Goal: Task Accomplishment & Management: Manage account settings

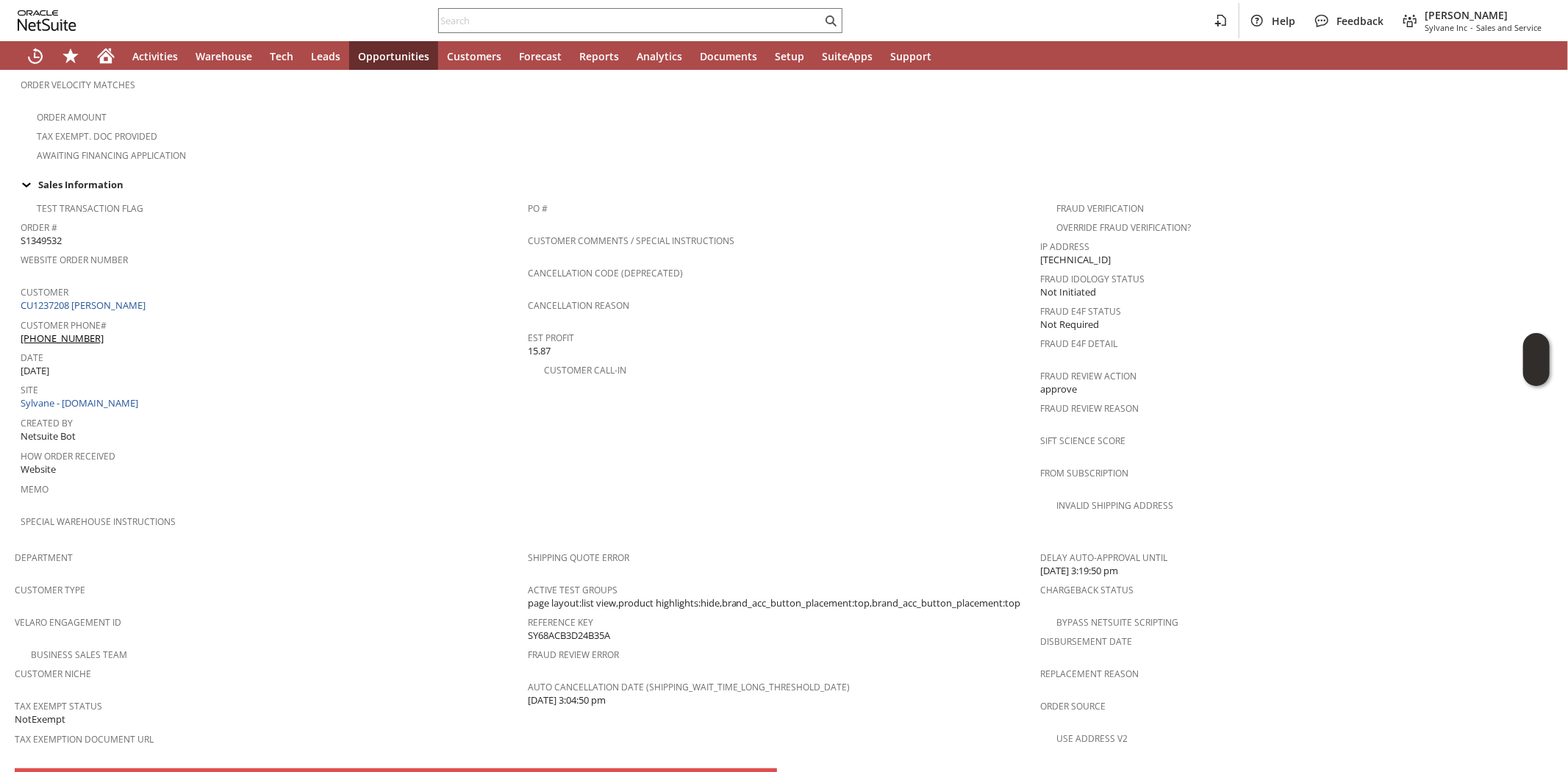
scroll to position [726, 0]
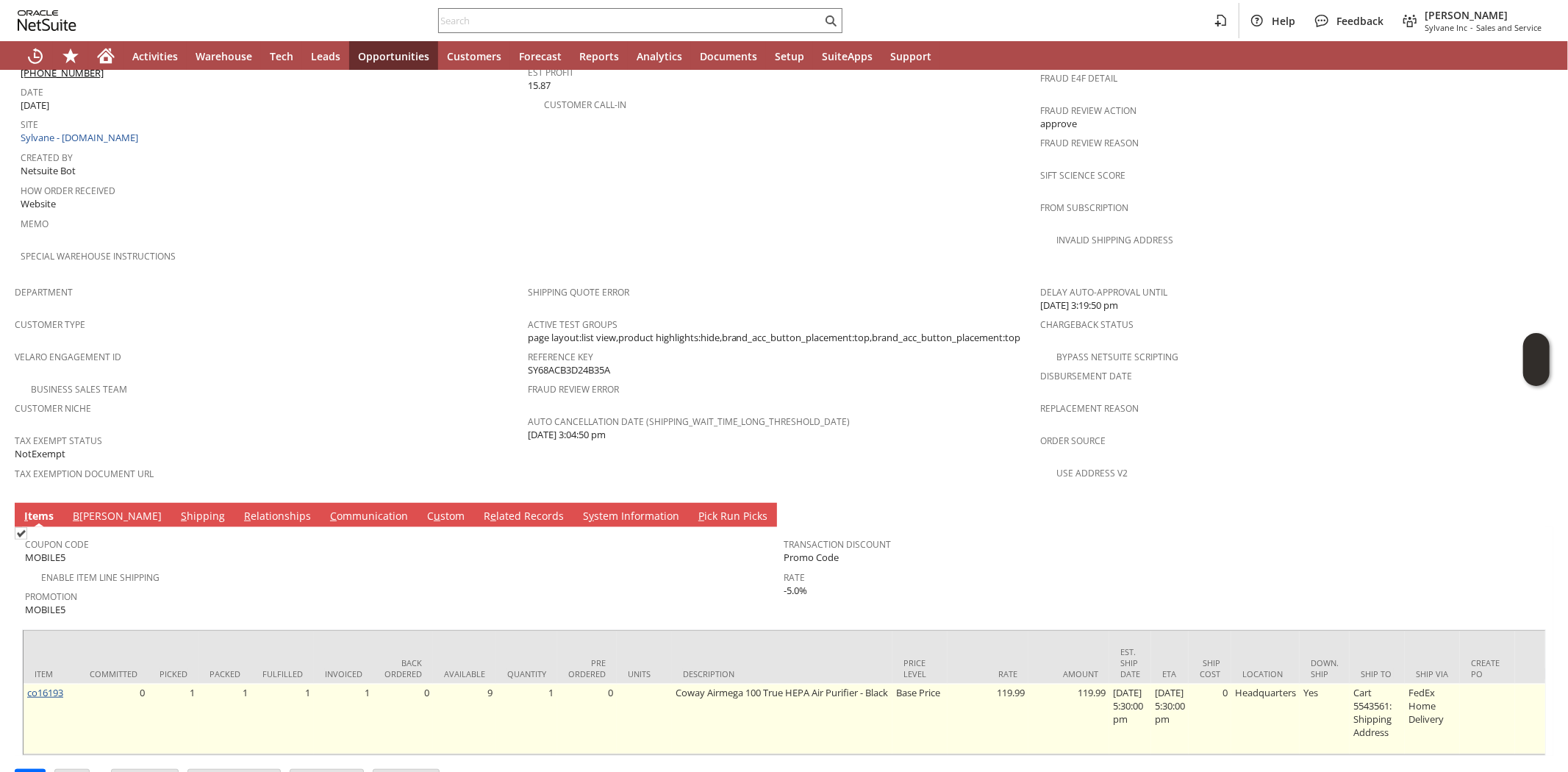
click at [53, 686] on link "co16193" at bounding box center [45, 693] width 36 height 13
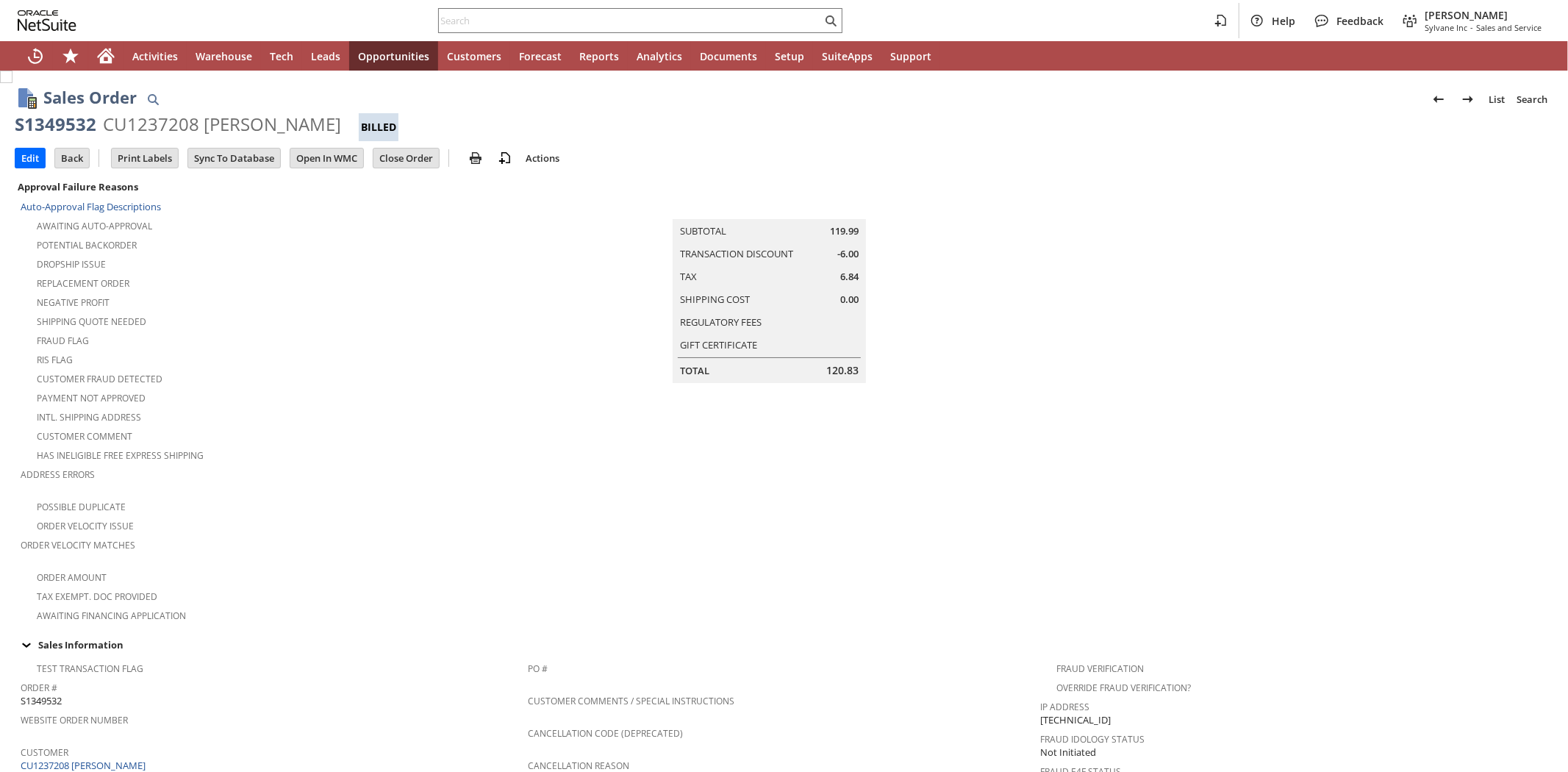
scroll to position [726, 0]
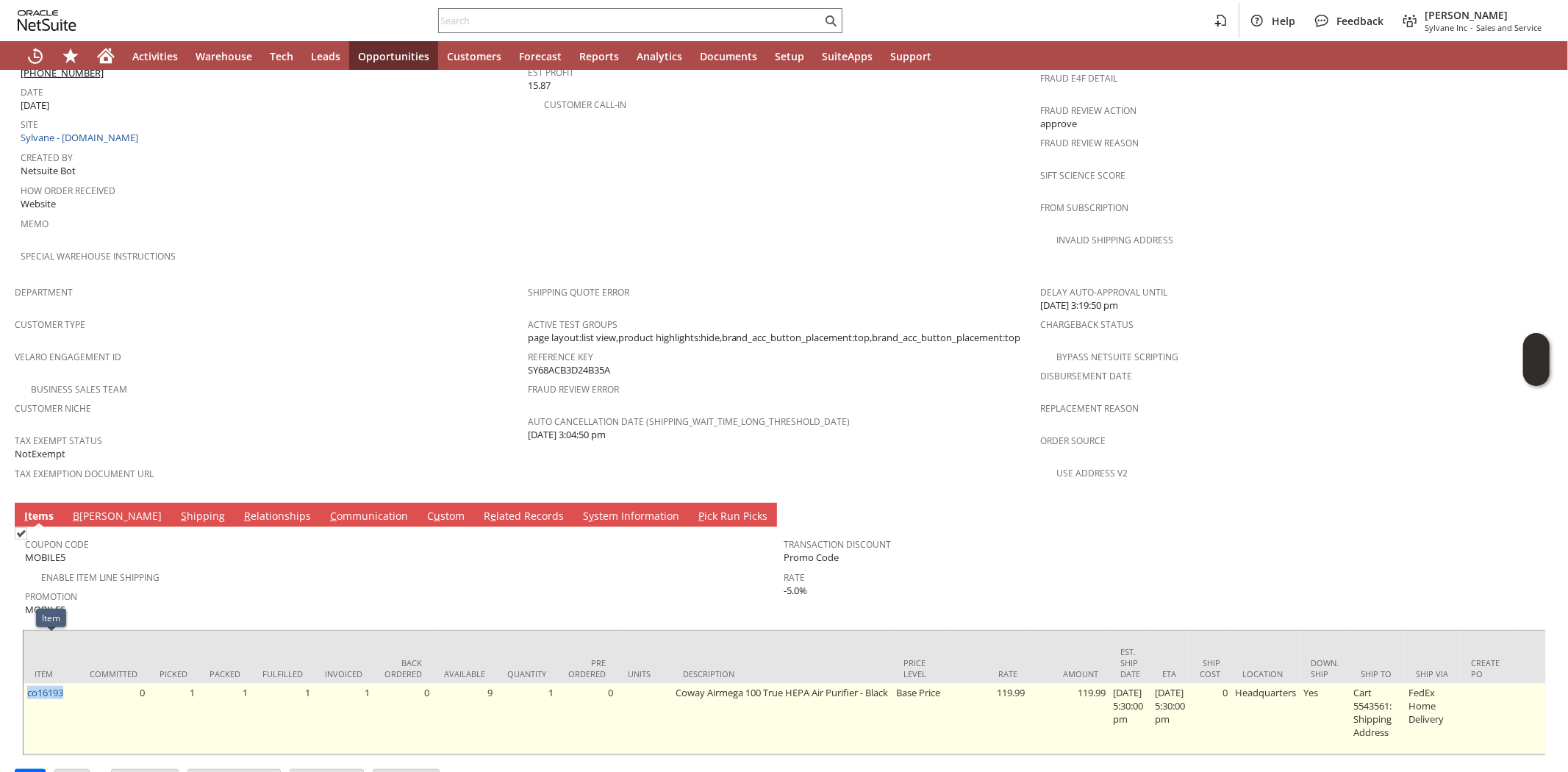
drag, startPoint x: 69, startPoint y: 638, endPoint x: 29, endPoint y: 656, distance: 43.9
click at [28, 684] on td "co16193" at bounding box center [51, 719] width 55 height 70
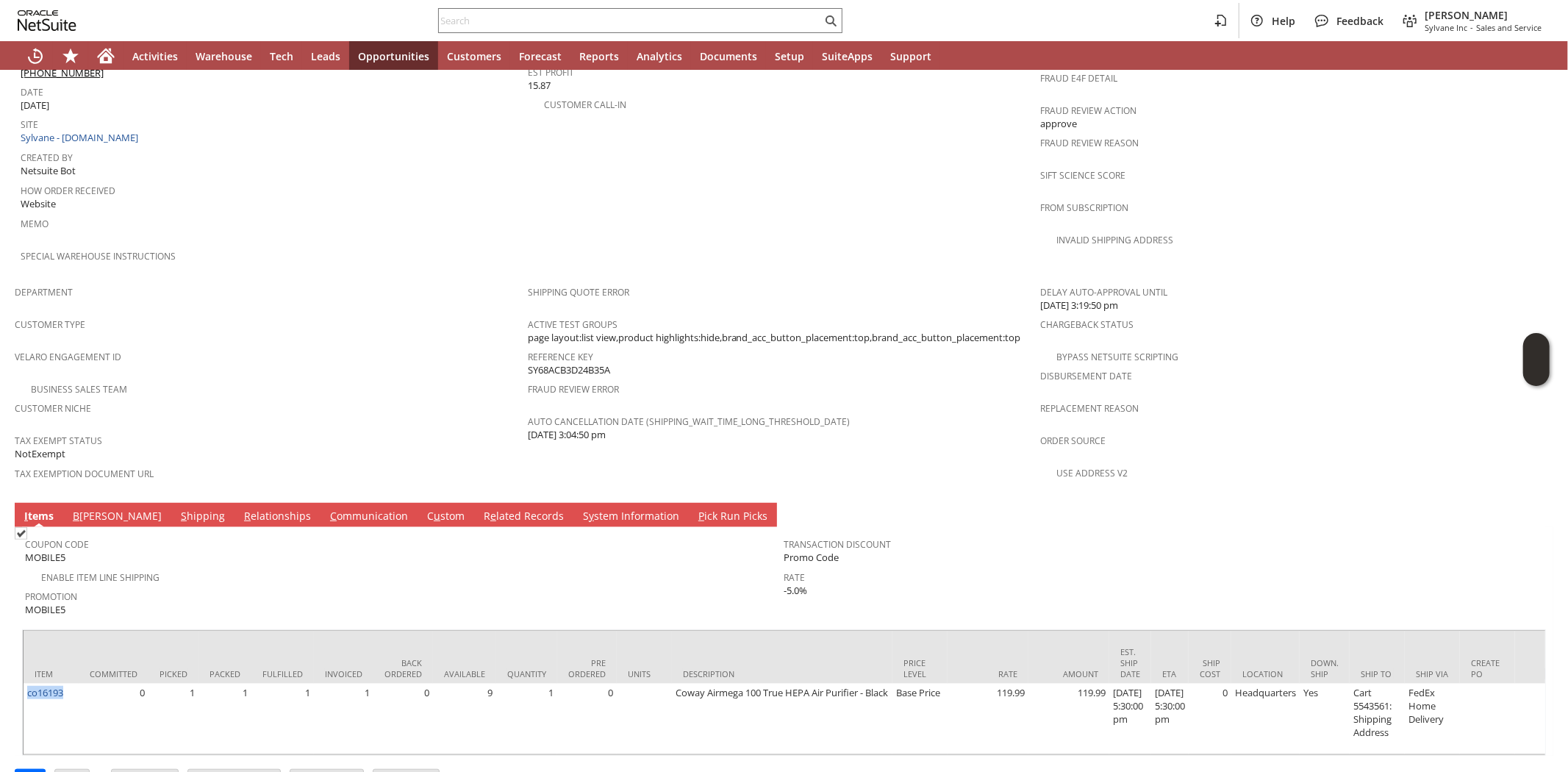
copy link "co16193"
click at [490, 17] on input "text" at bounding box center [630, 20] width 383 height 17
paste input "SY68B09D4D3F958"
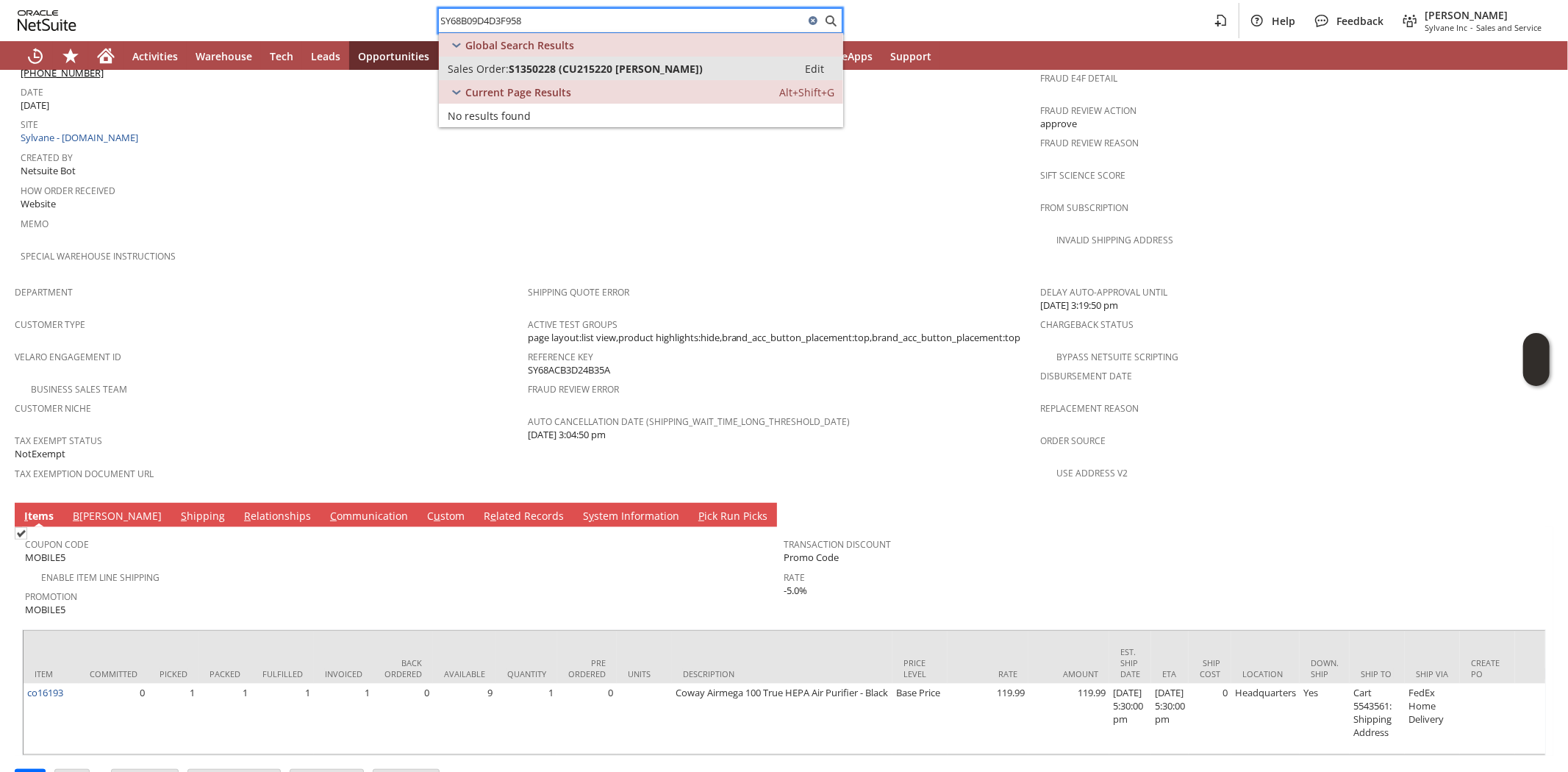
type input "SY68B09D4D3F958"
click at [526, 64] on span "S1350228 (CU215220 dorothy fisher)" at bounding box center [606, 69] width 194 height 14
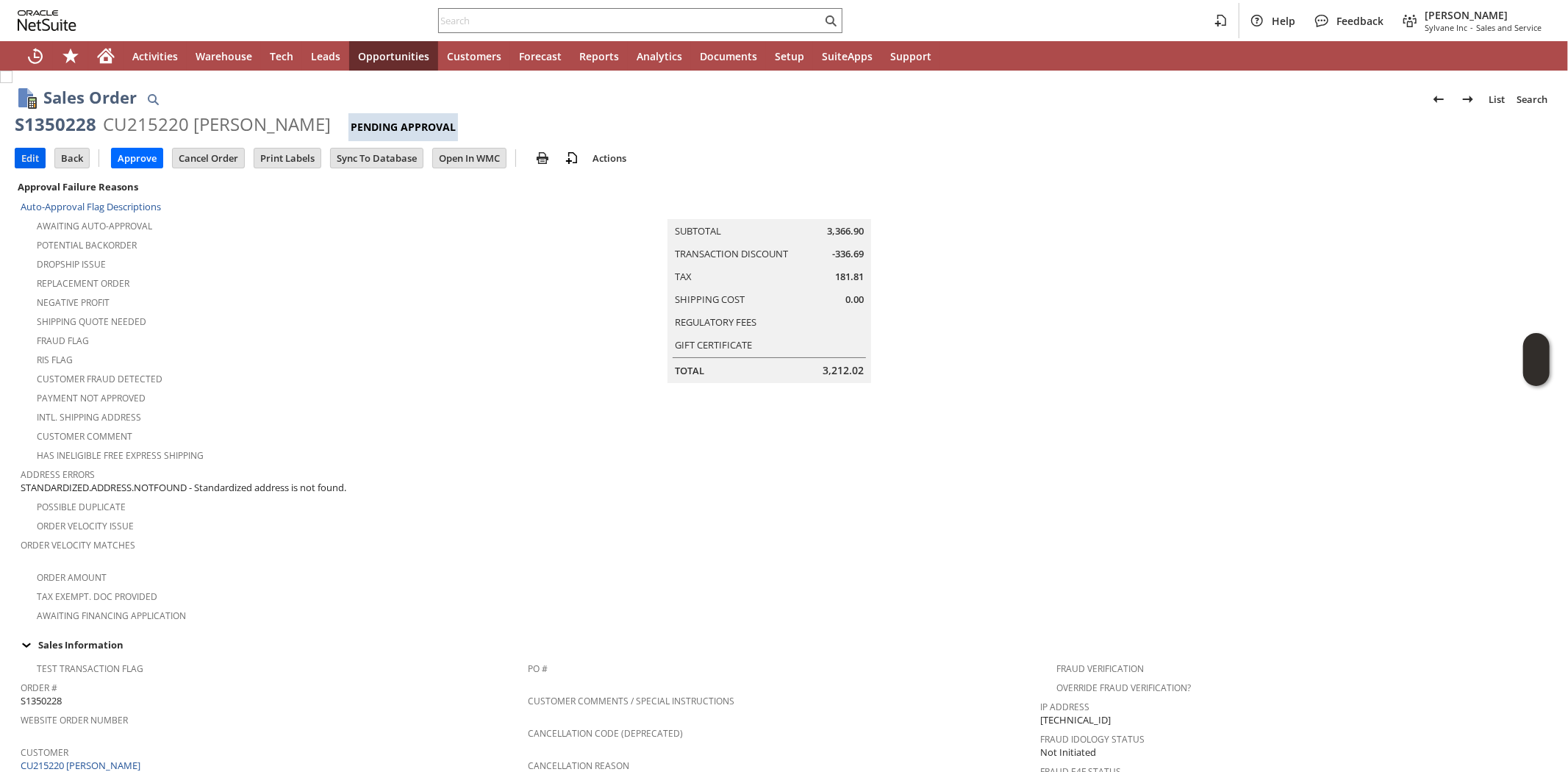
click at [31, 159] on input "Edit" at bounding box center [29, 157] width 29 height 19
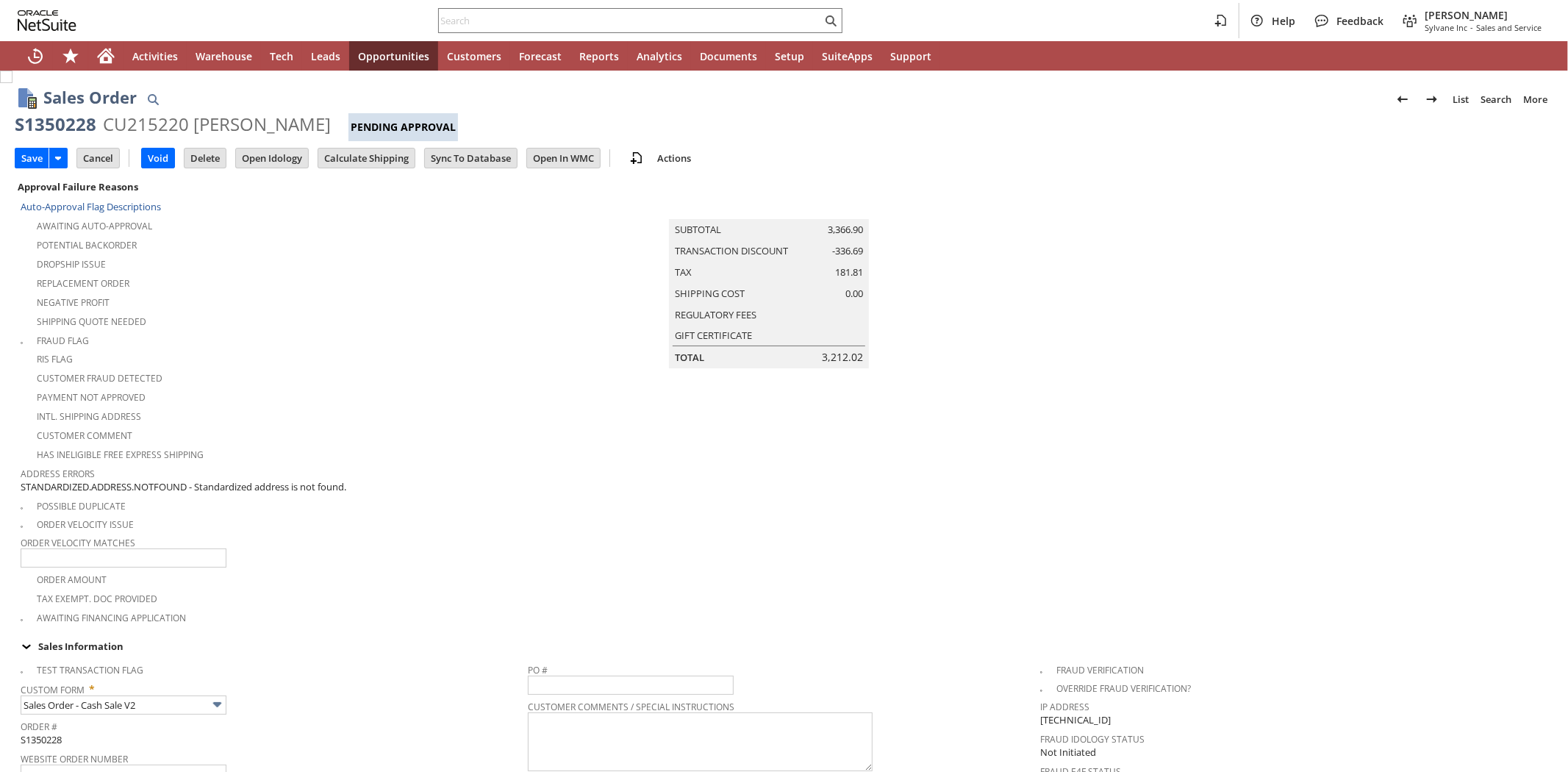
scroll to position [408, 0]
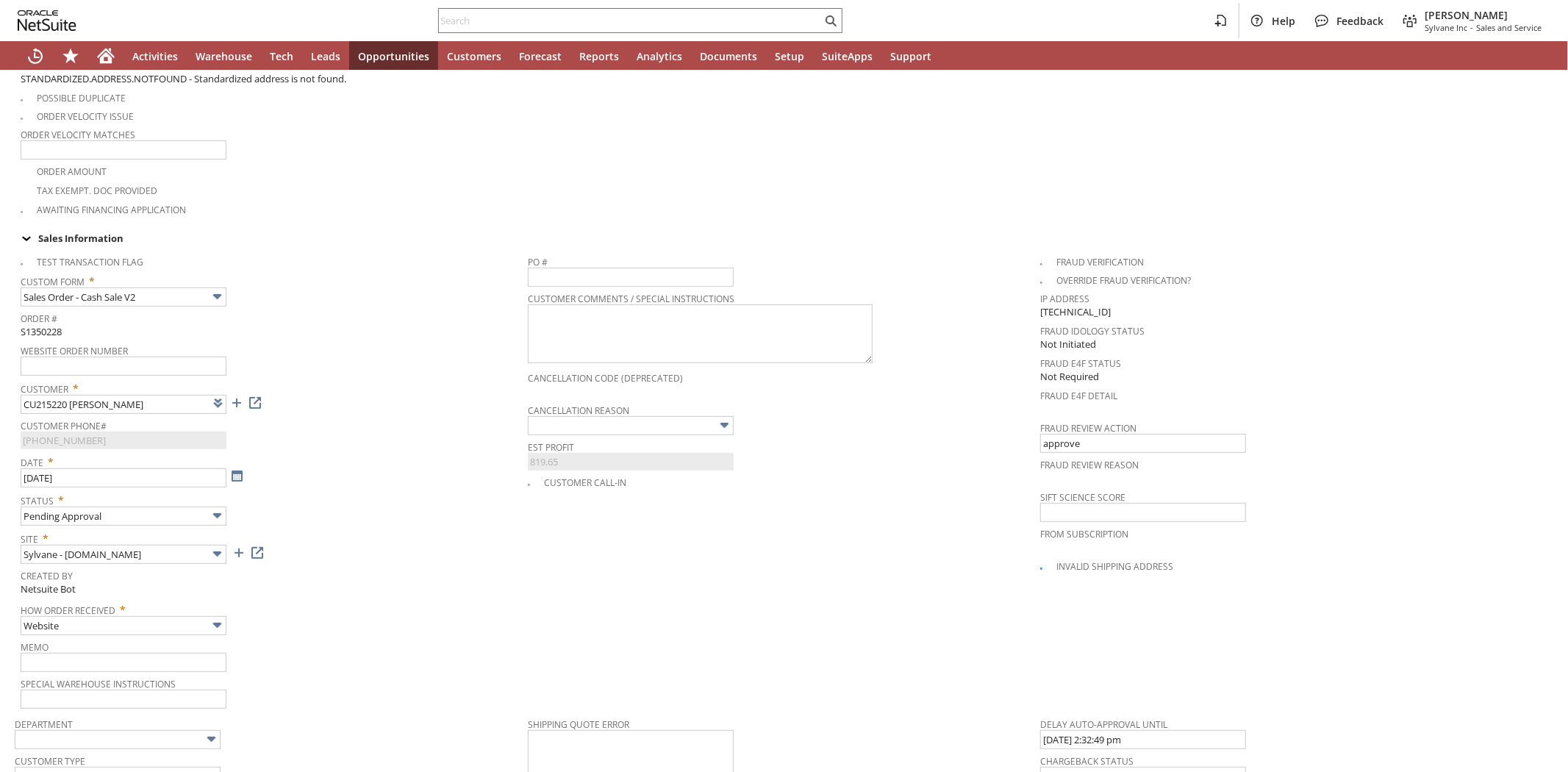
type input "Add"
type input "Copy Previous"
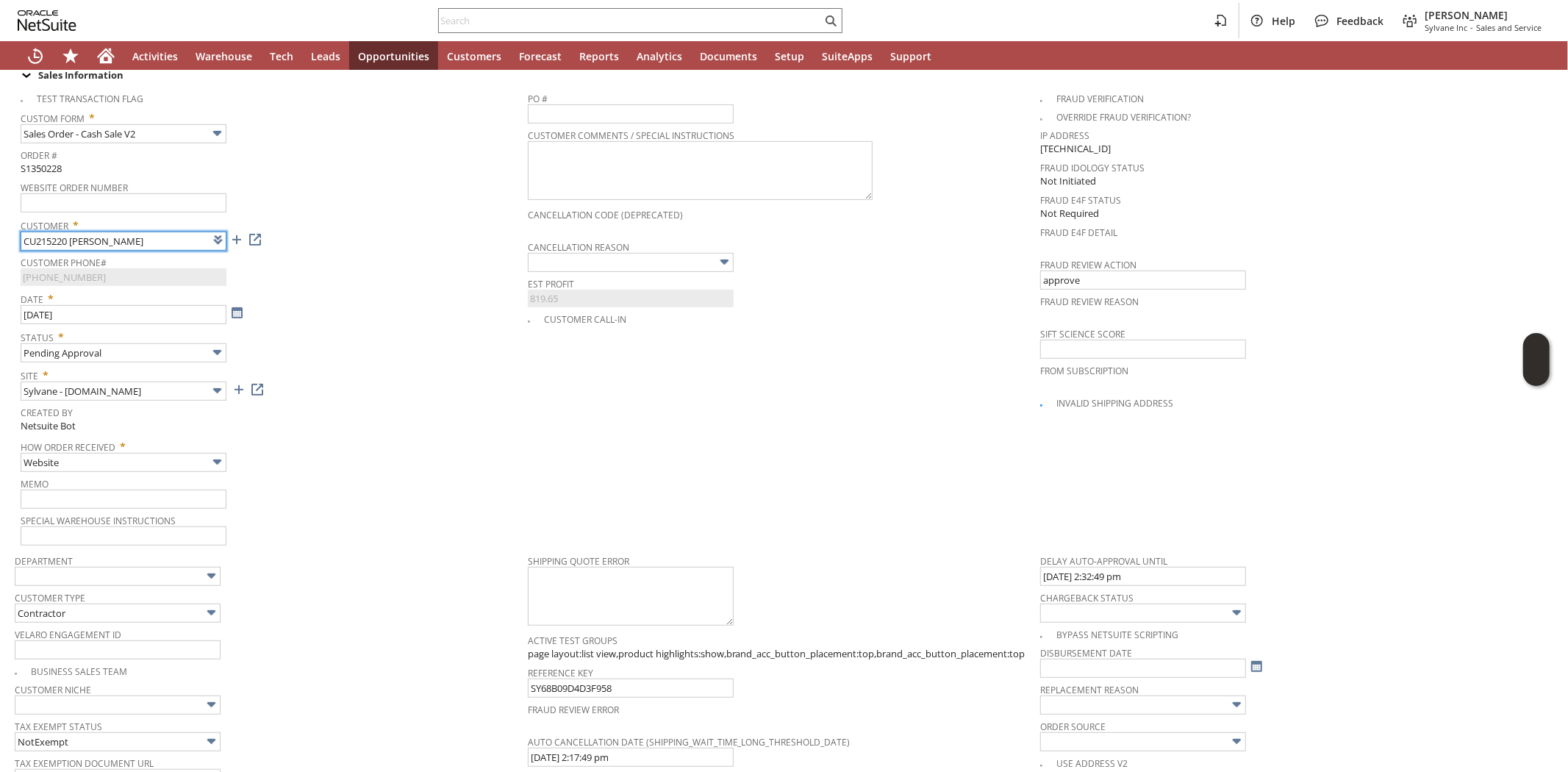
type input "Intelligent Recommendations¹⁰"
click at [171, 490] on input "text" at bounding box center [123, 499] width 206 height 19
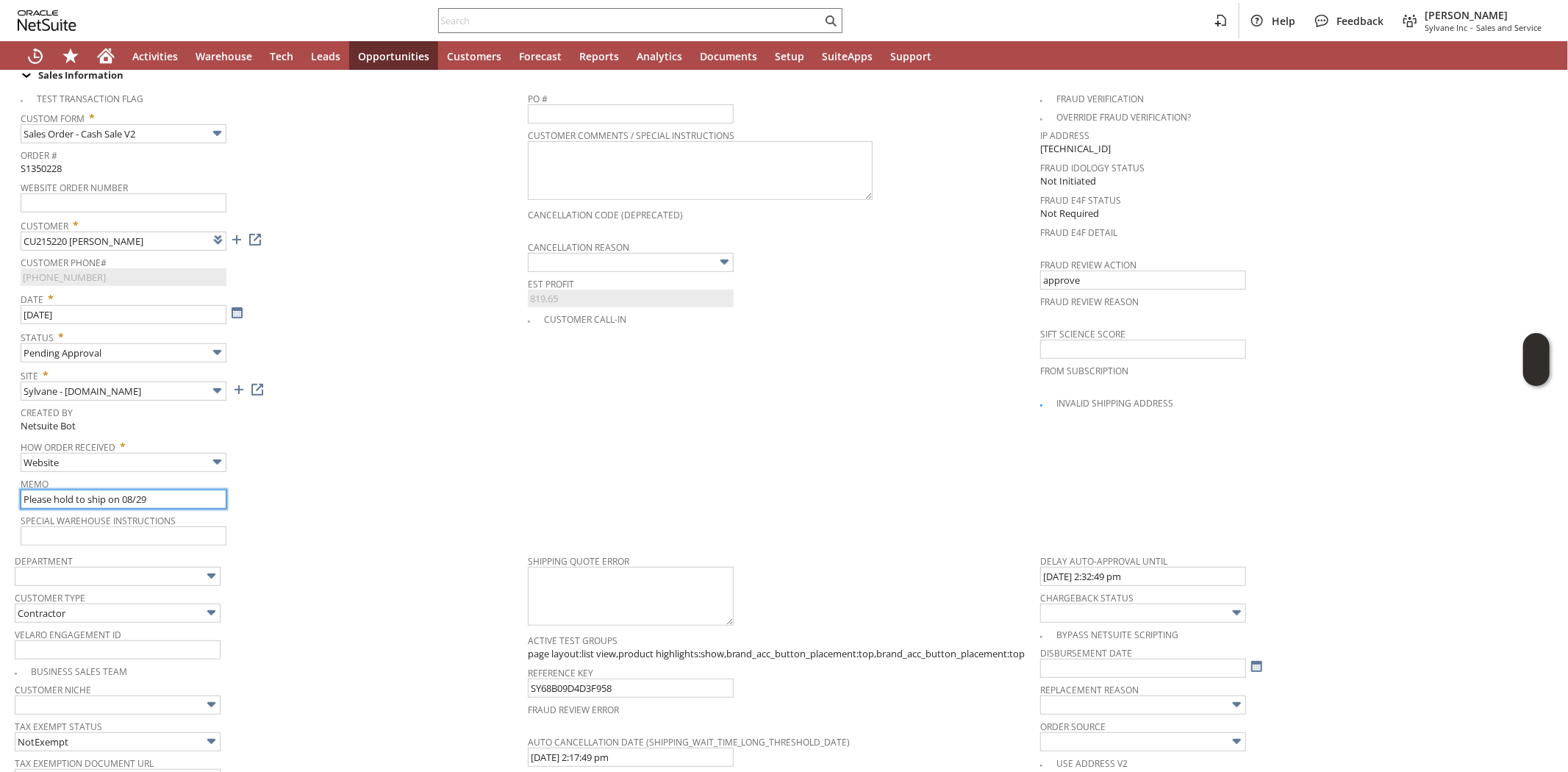
type input "Please hold to ship on 08/29"
click at [341, 474] on span "Memo" at bounding box center [270, 481] width 500 height 16
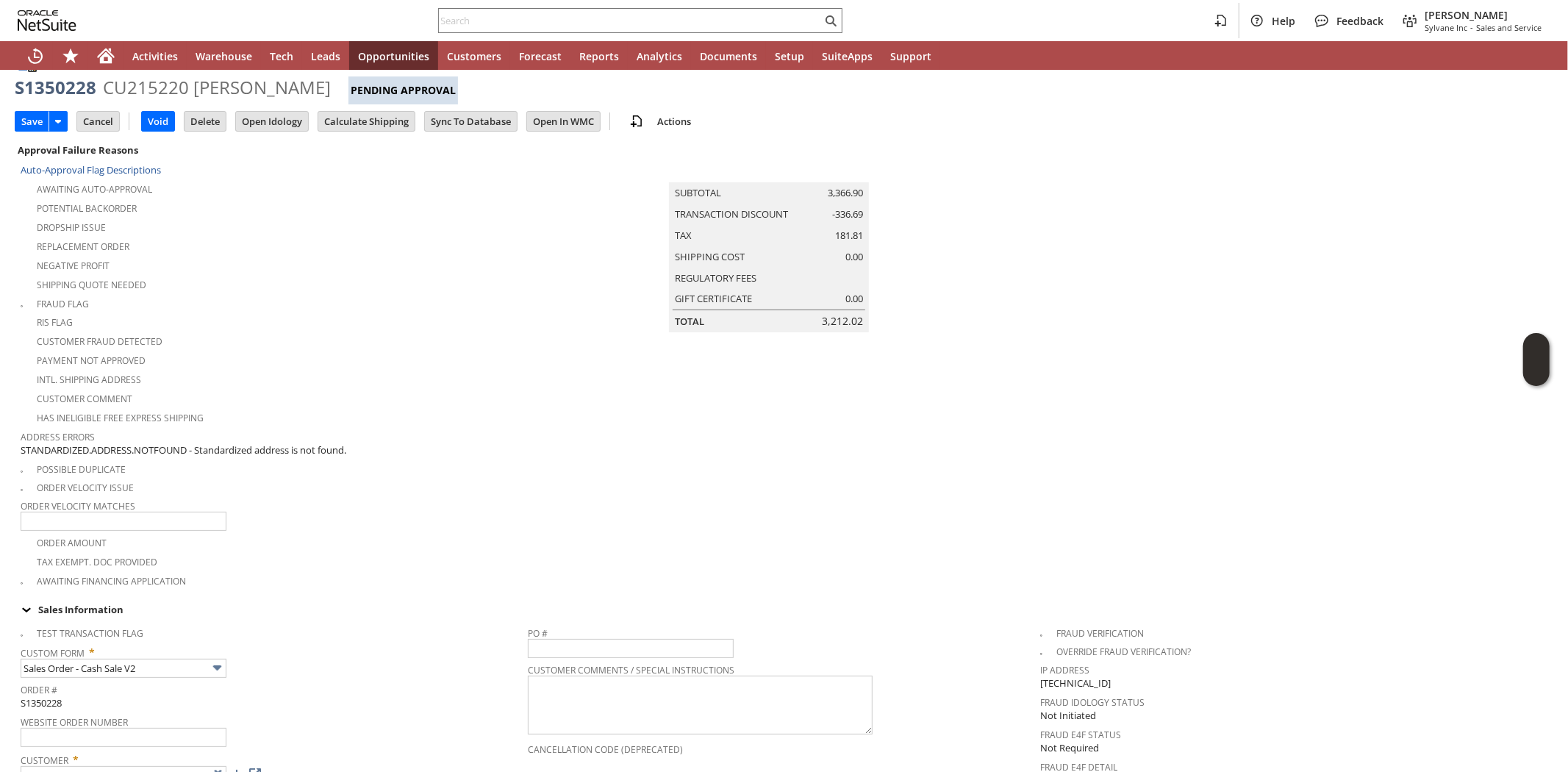
scroll to position [0, 0]
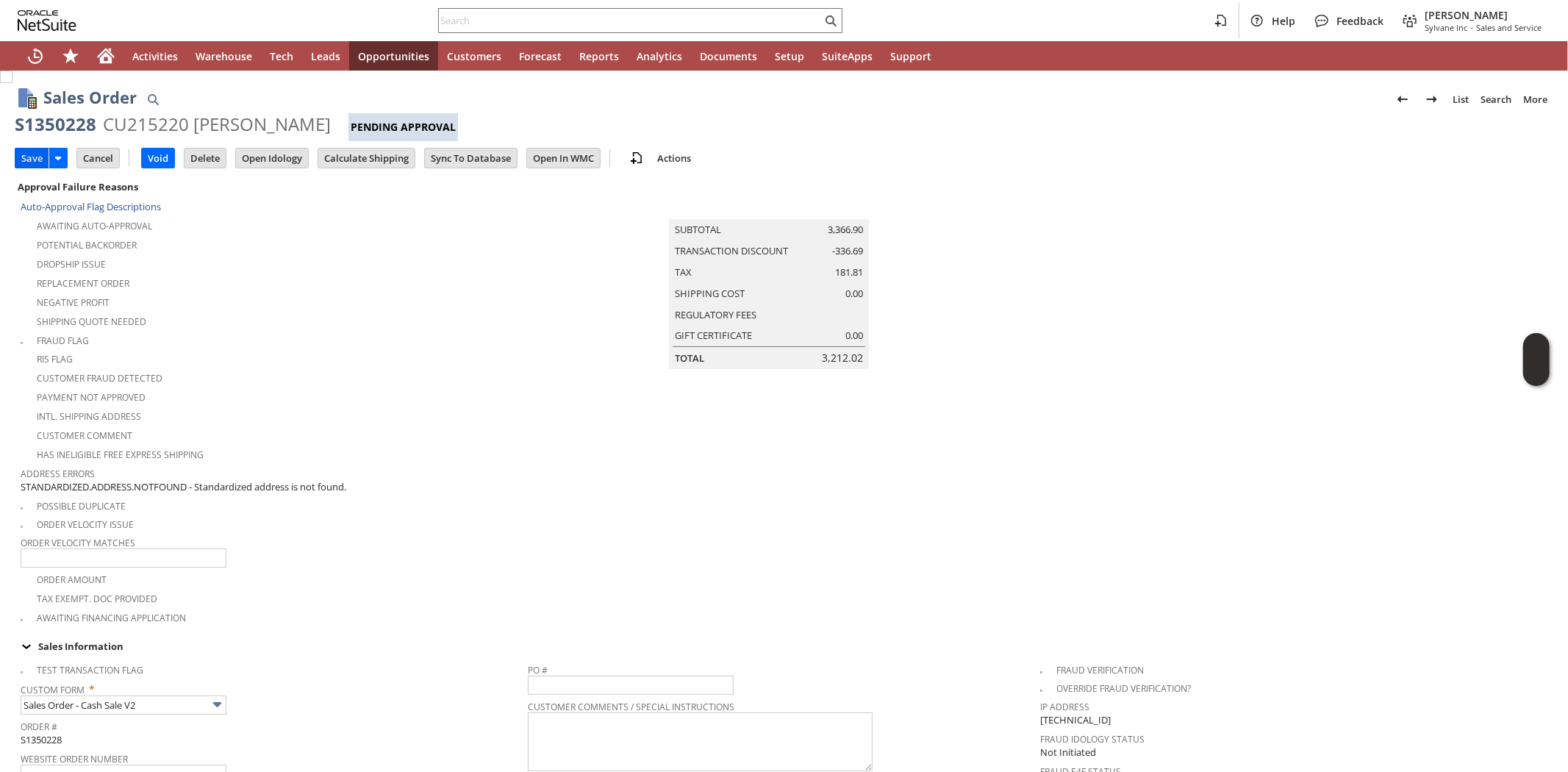
click at [28, 160] on input "Save" at bounding box center [32, 157] width 33 height 19
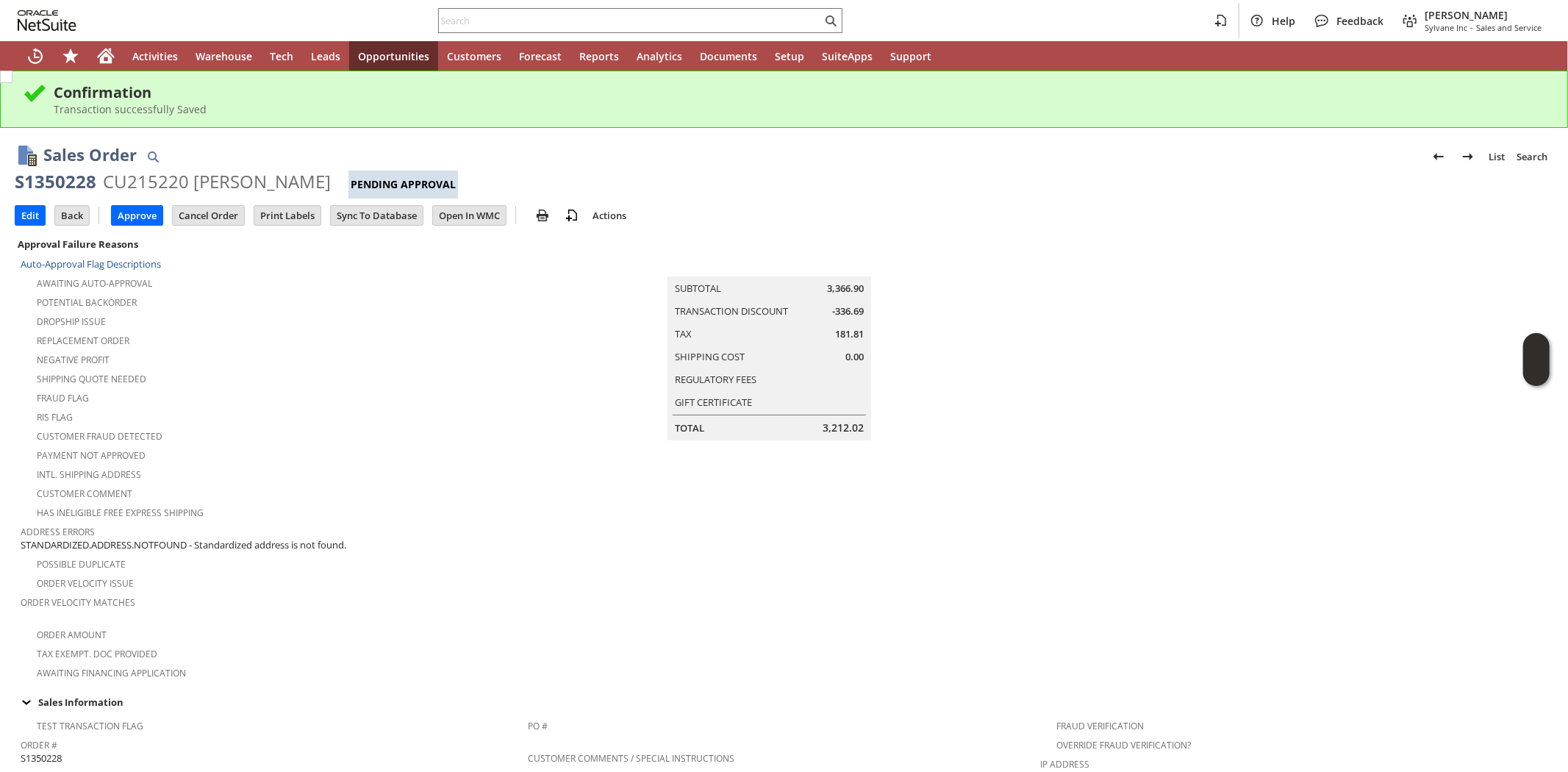
click at [141, 182] on div "CU215220 [PERSON_NAME]" at bounding box center [216, 181] width 228 height 23
copy div "CU215220"
click at [495, 16] on input "text" at bounding box center [630, 20] width 383 height 17
paste input "2125630488"
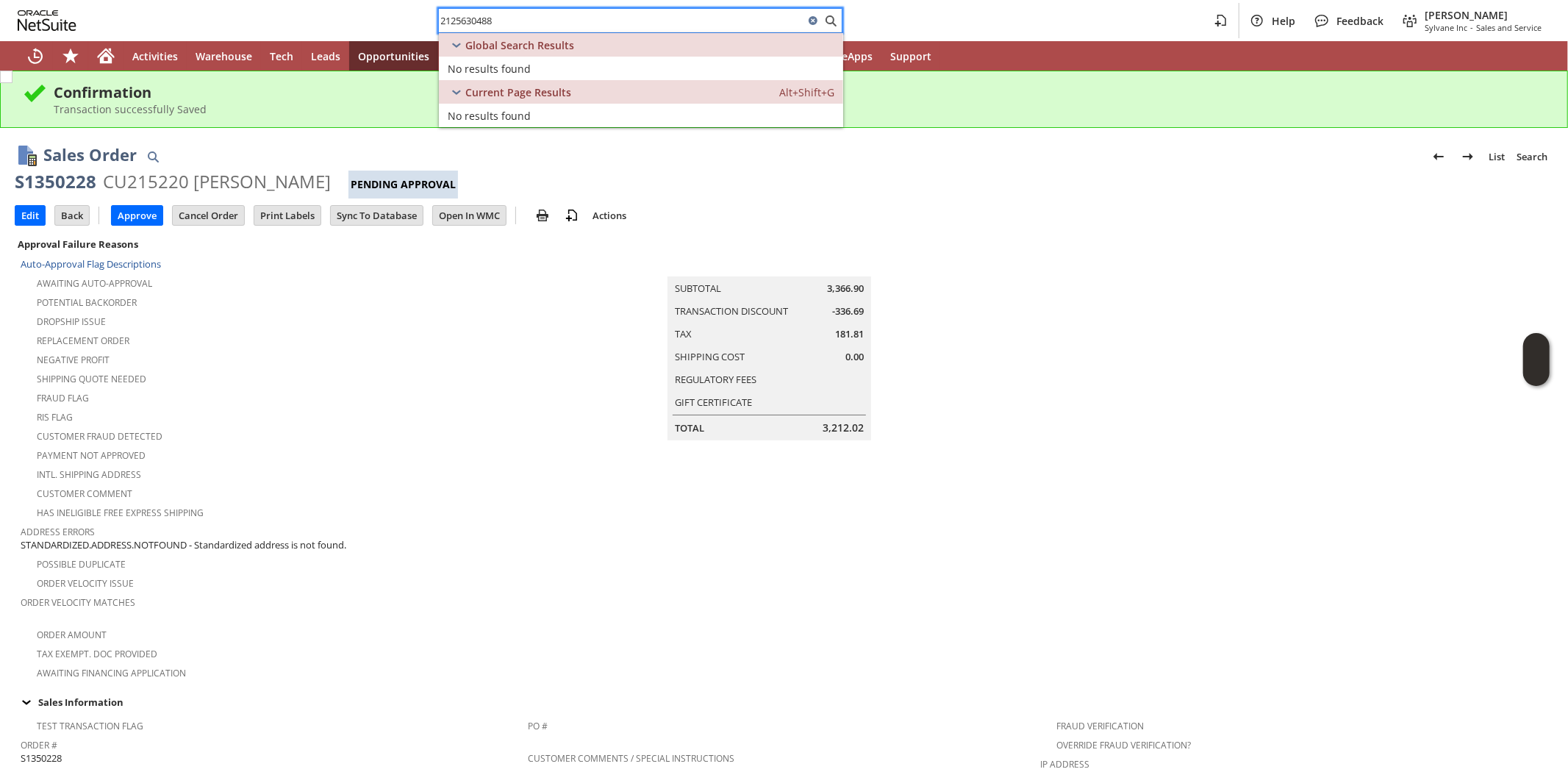
type input "2125630488"
